Goal: Task Accomplishment & Management: Manage account settings

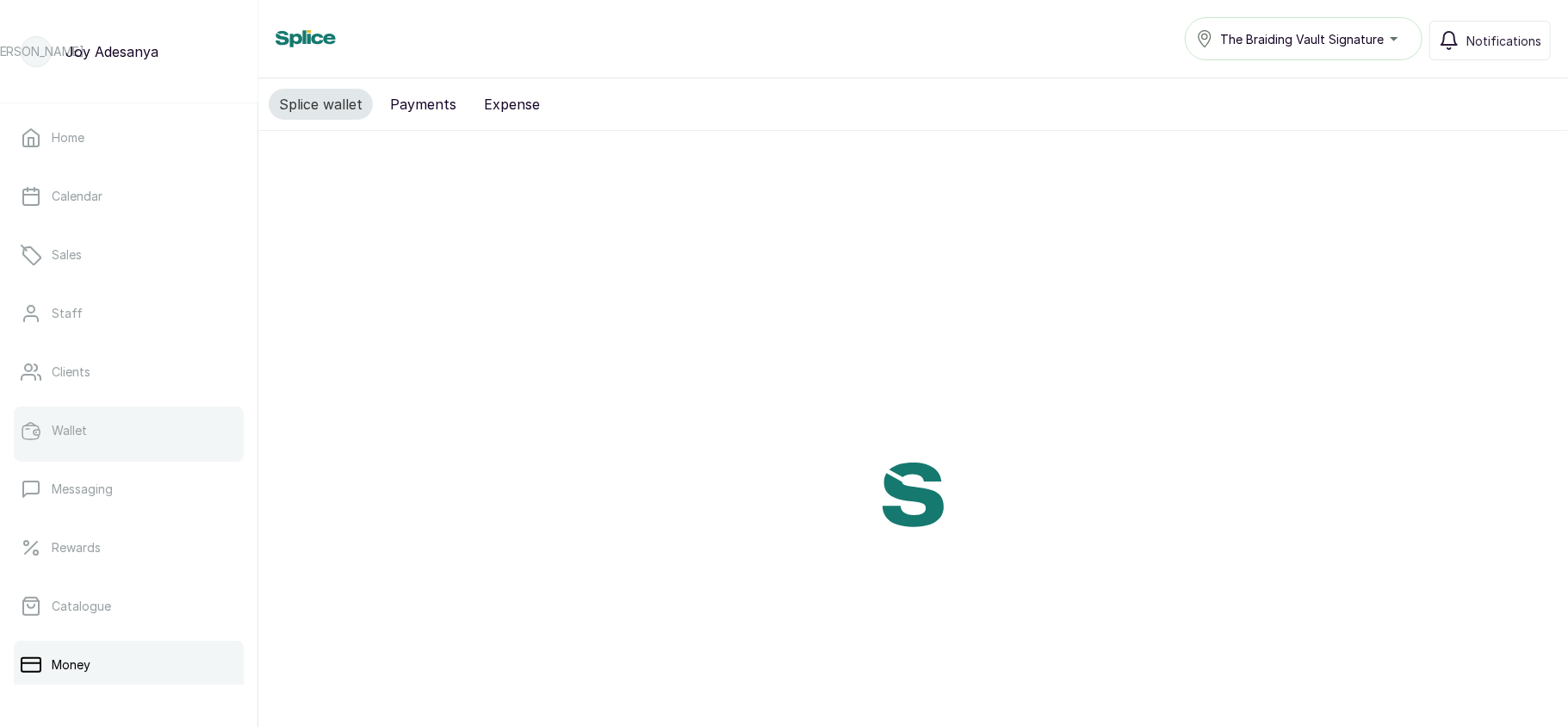
scroll to position [249, 0]
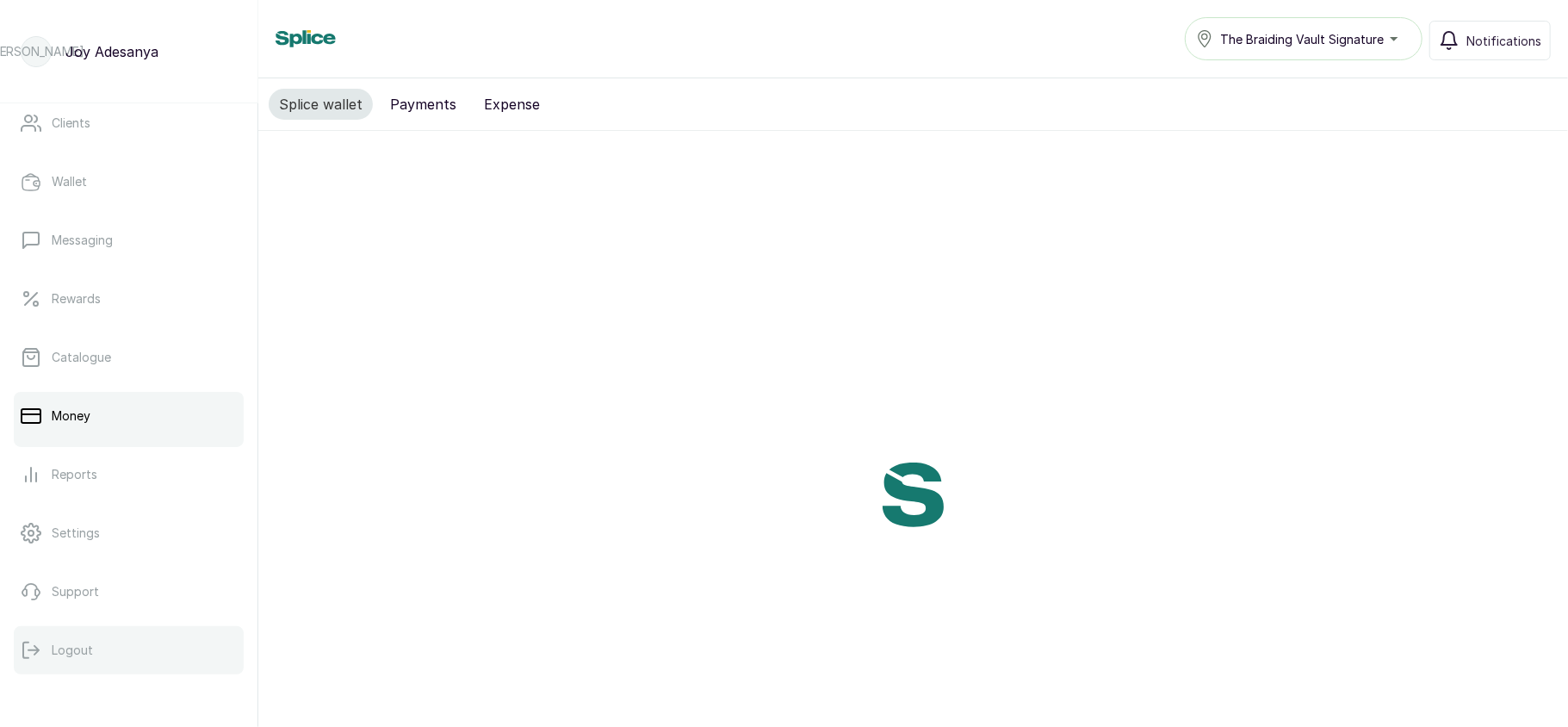
click at [74, 648] on p "Logout" at bounding box center [72, 649] width 42 height 17
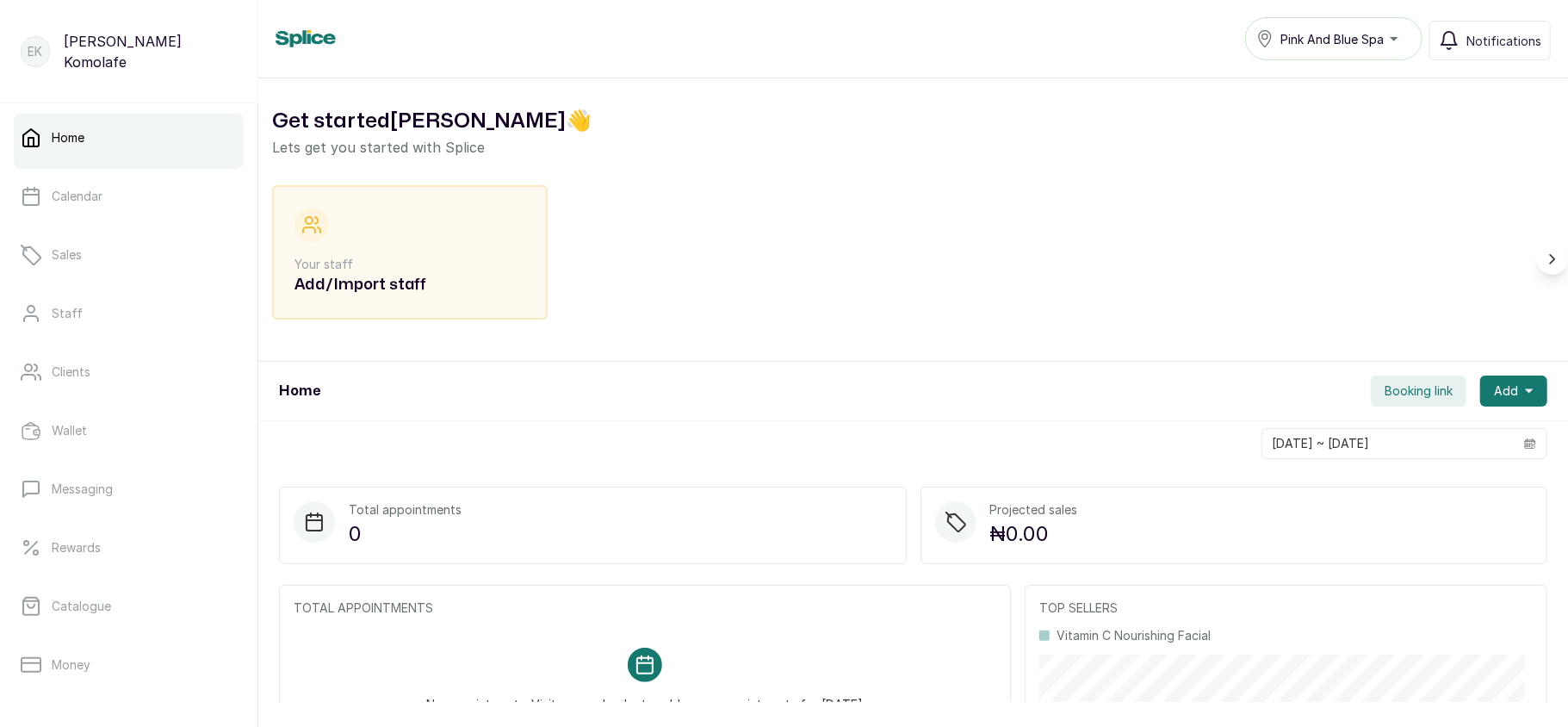
click at [1355, 45] on span "Pink And Blue Spa" at bounding box center [1332, 39] width 103 height 18
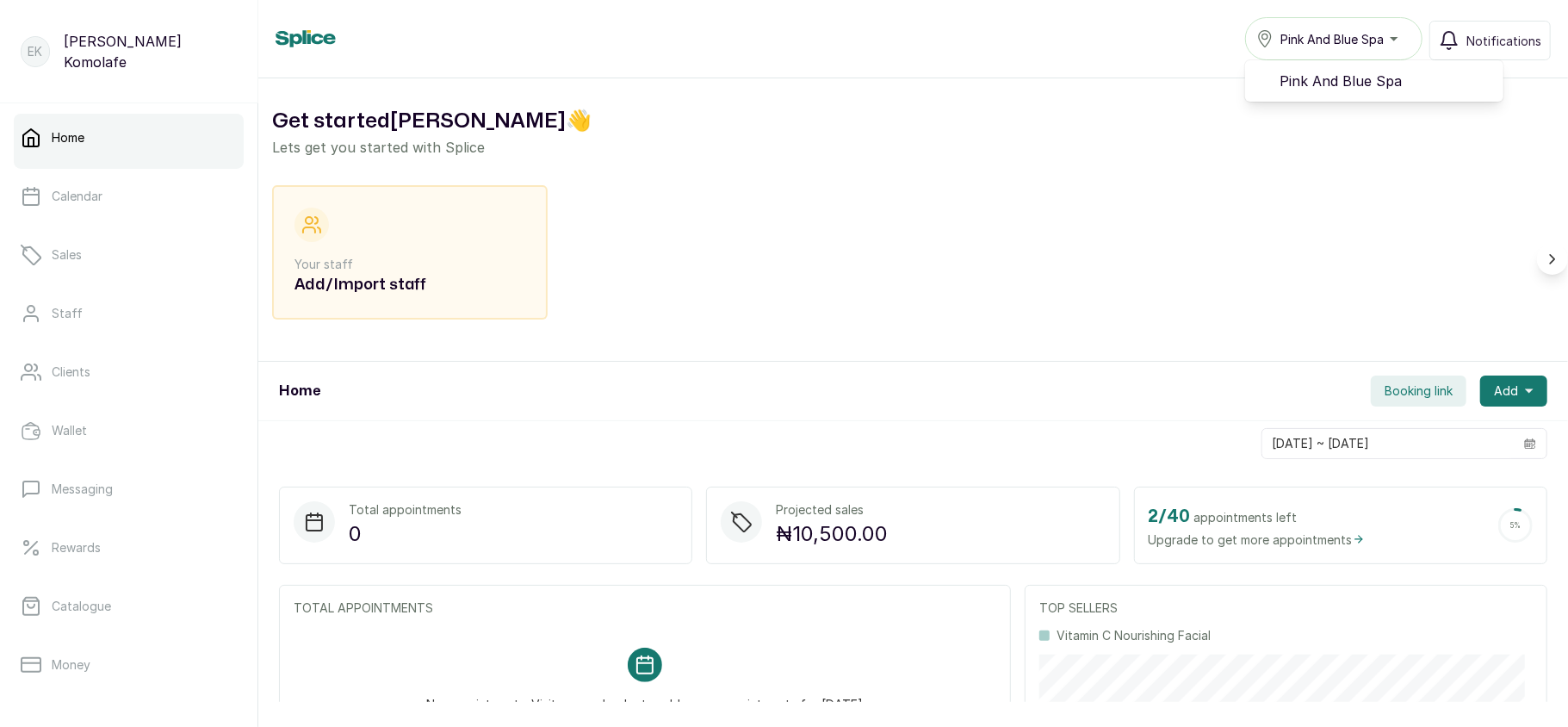
click at [1355, 45] on span "Pink And Blue Spa" at bounding box center [1332, 39] width 103 height 18
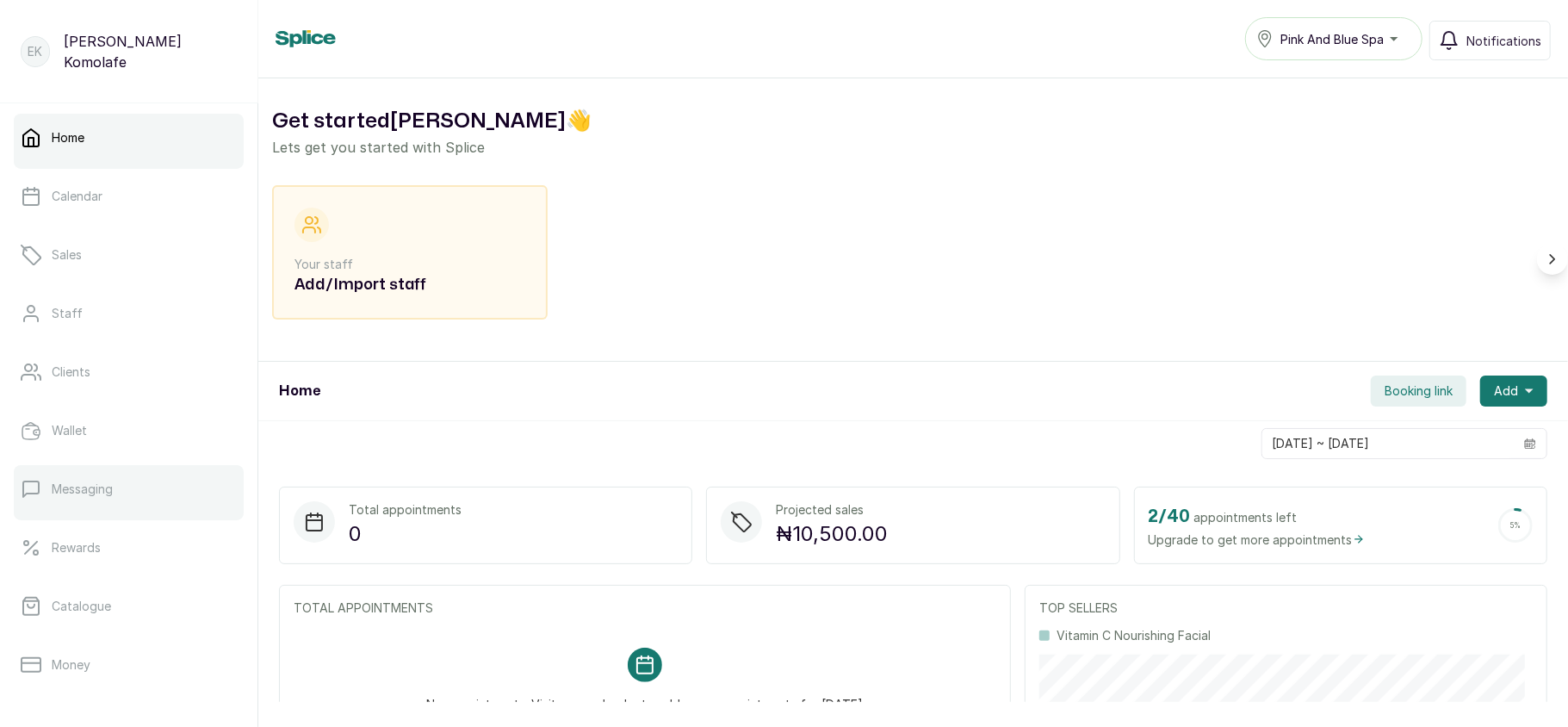
scroll to position [249, 0]
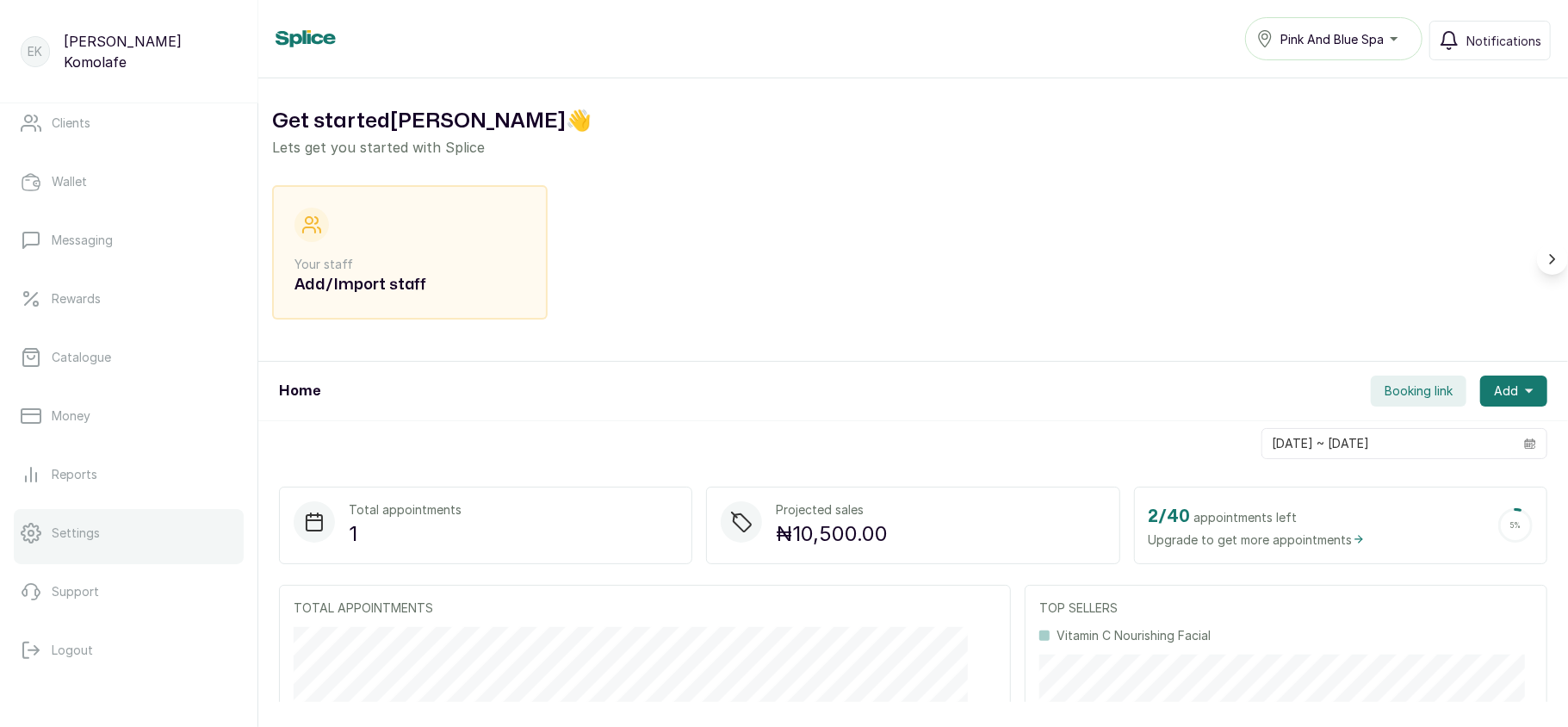
click at [110, 537] on link "Settings" at bounding box center [128, 533] width 230 height 48
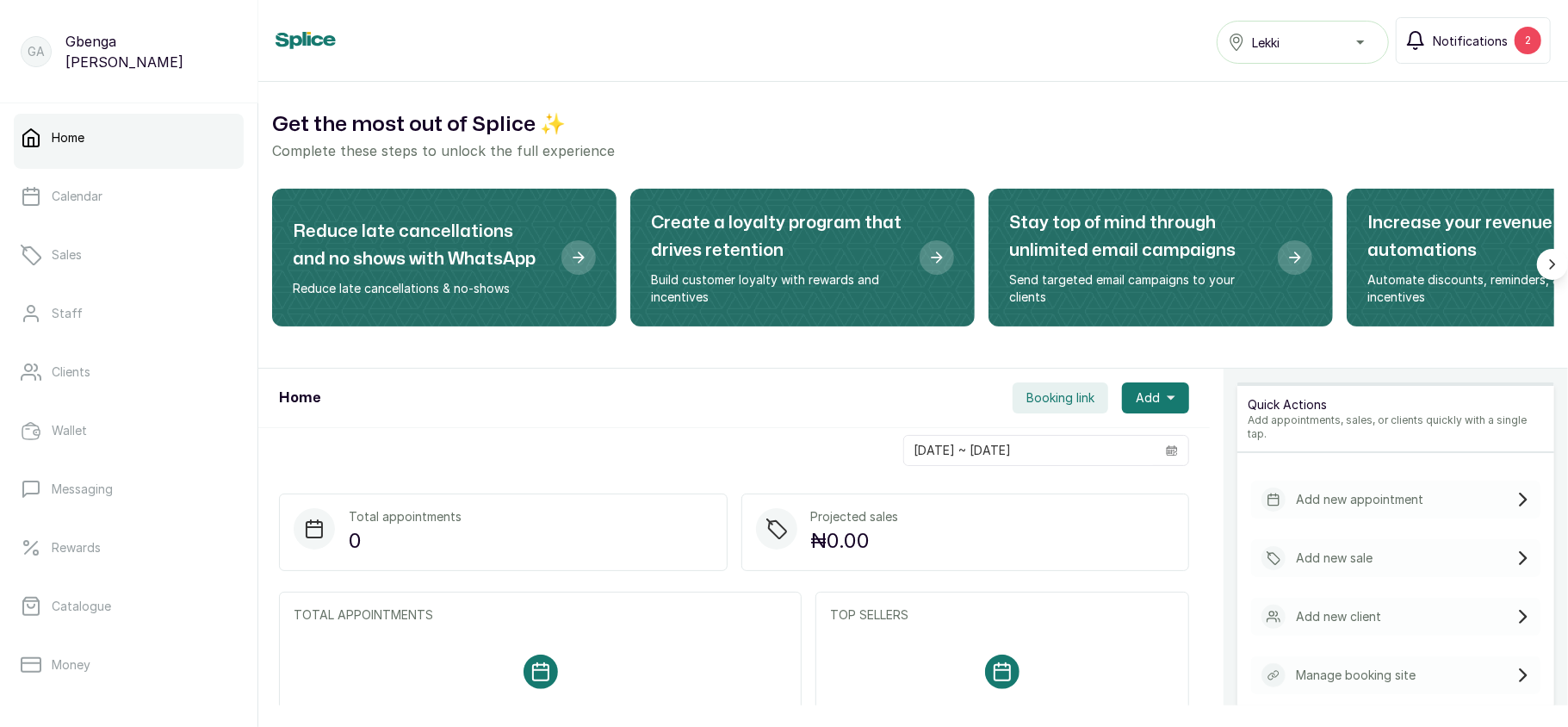
click at [1496, 45] on span "Notifications" at bounding box center [1469, 41] width 75 height 18
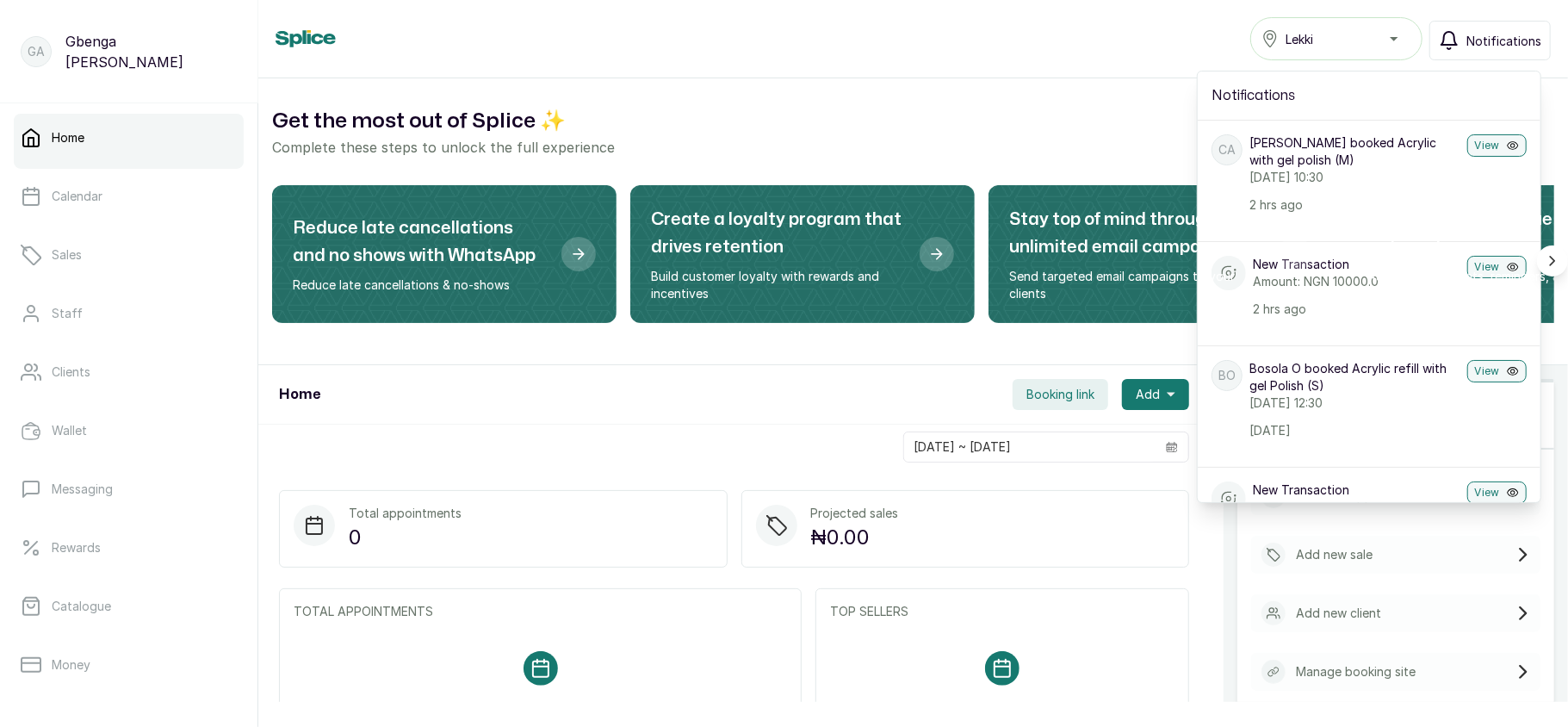
click at [1496, 45] on span "Notifications" at bounding box center [1503, 41] width 75 height 18
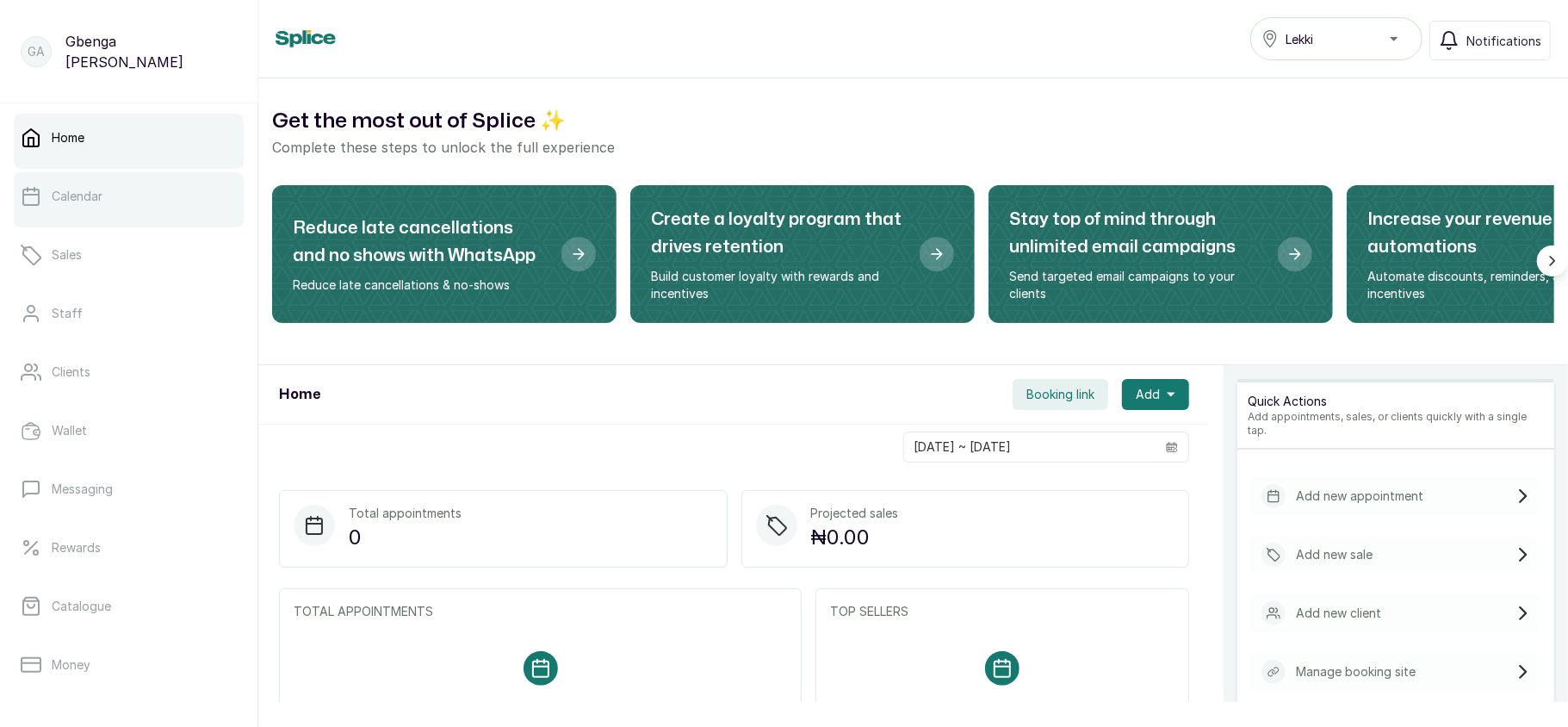
click at [107, 203] on link "Calendar" at bounding box center [128, 195] width 230 height 48
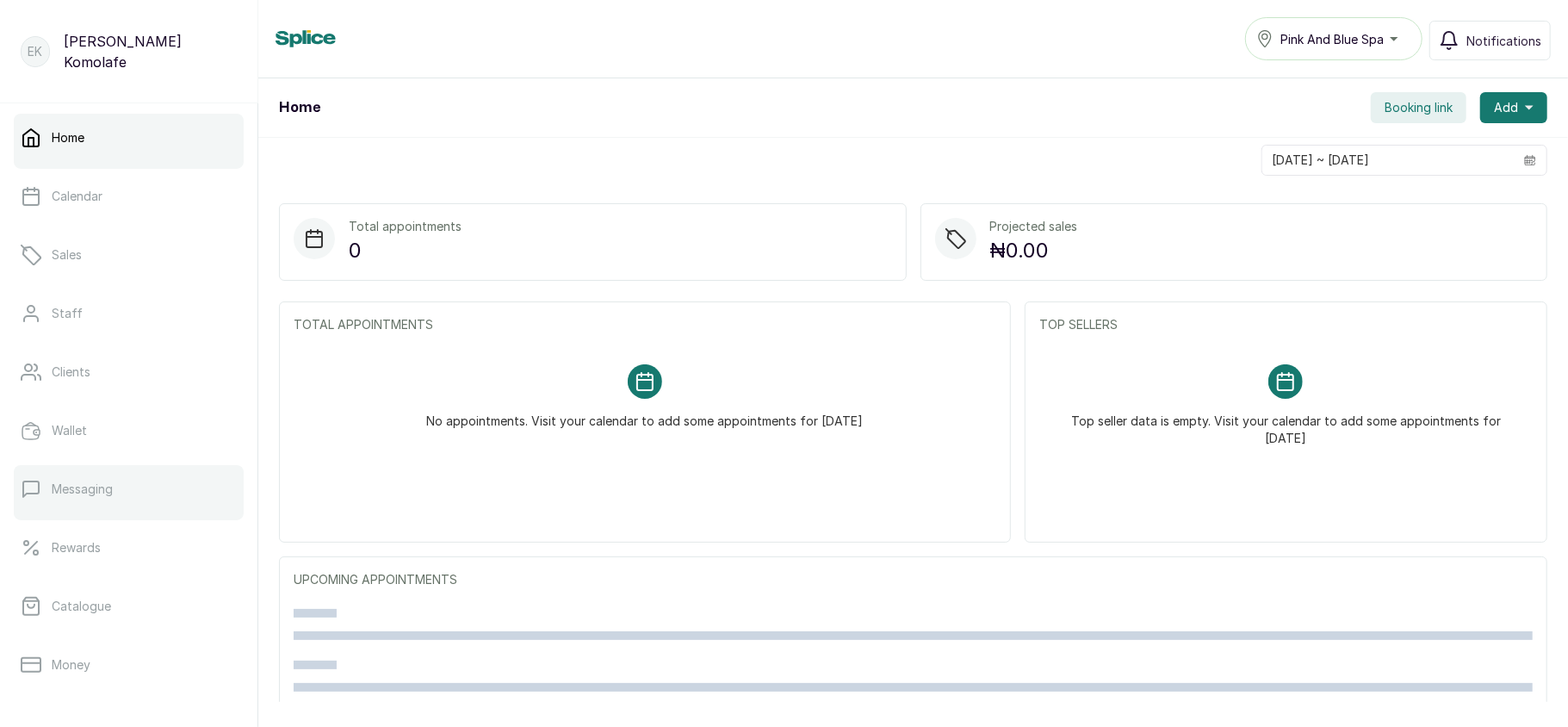
scroll to position [249, 0]
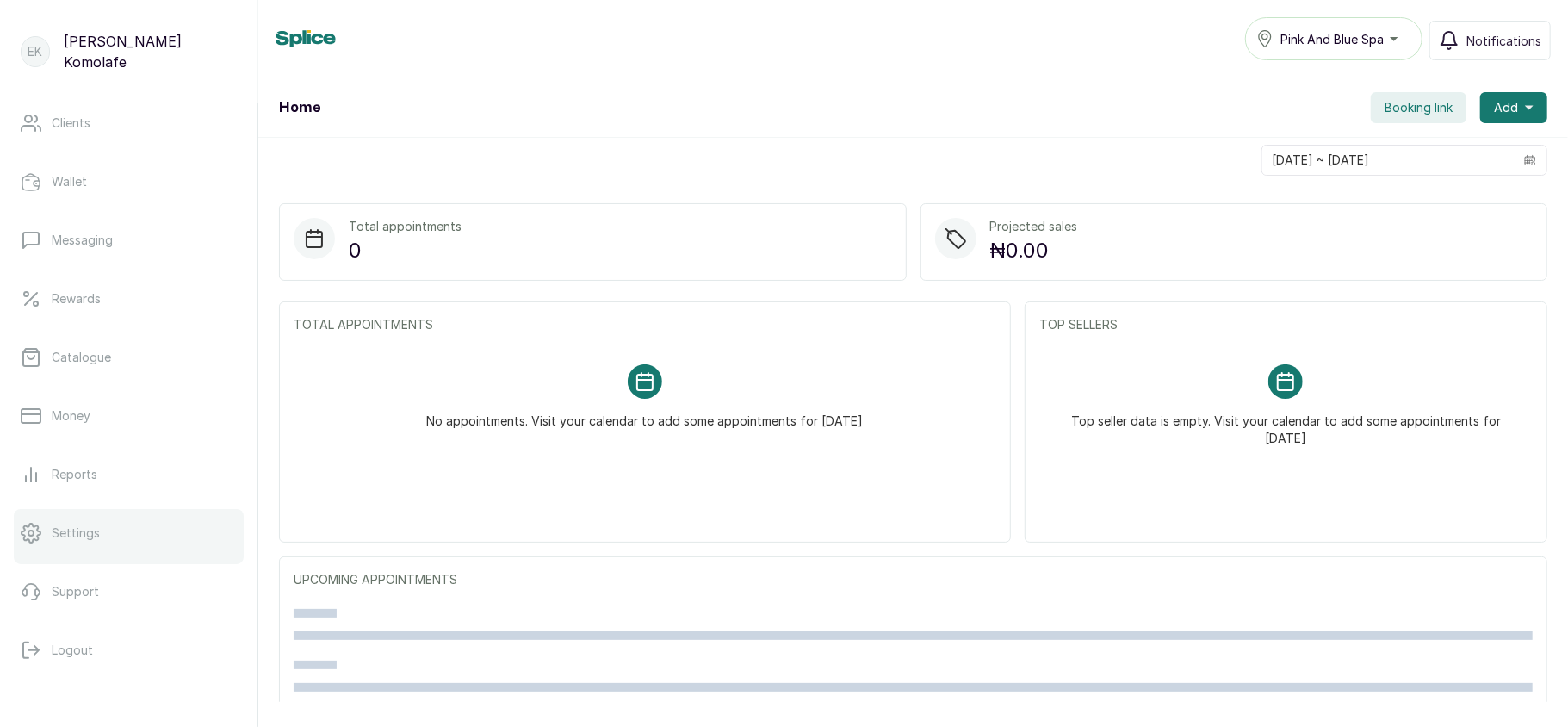
click at [122, 529] on link "Settings" at bounding box center [128, 533] width 230 height 48
